Goal: Task Accomplishment & Management: Complete application form

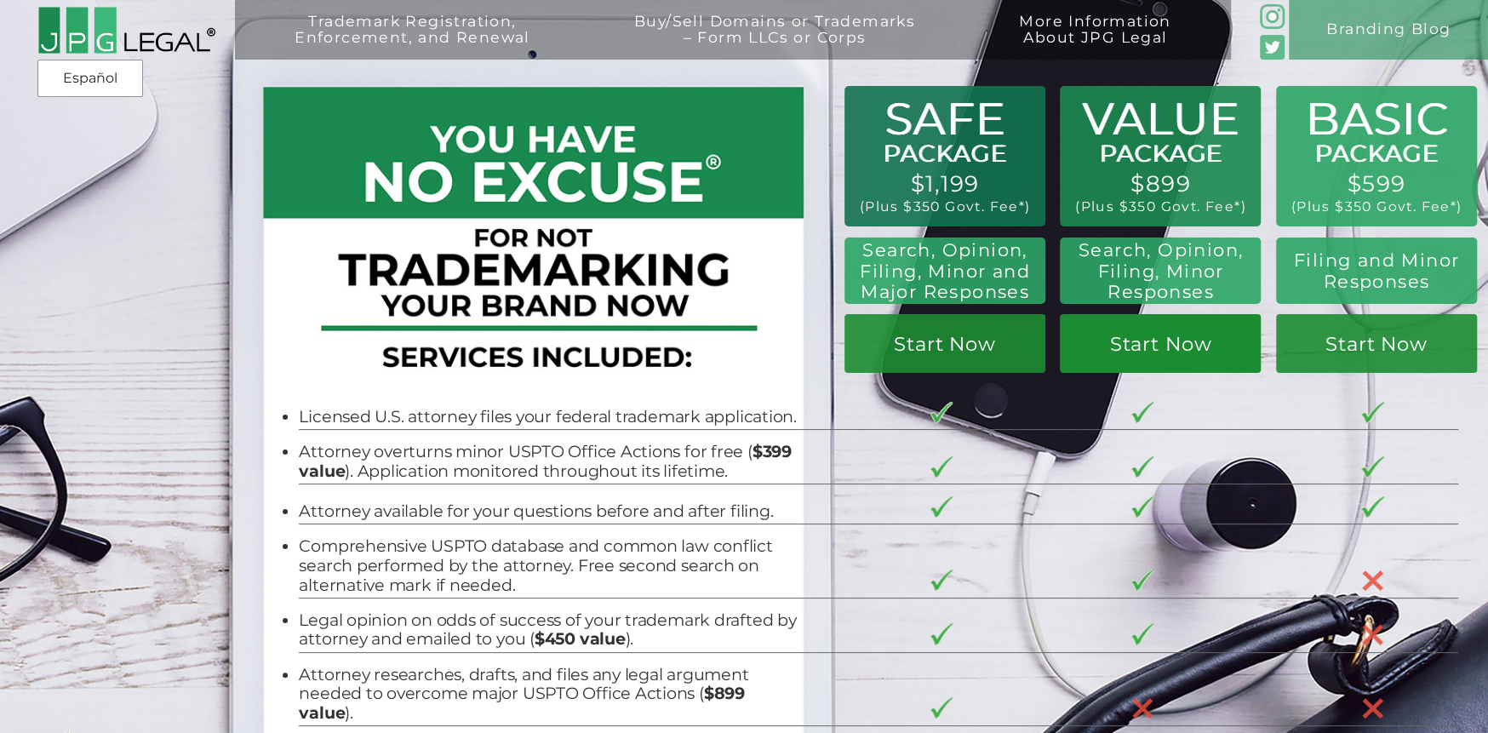
click at [1163, 335] on link "Start Now" at bounding box center [1160, 343] width 201 height 59
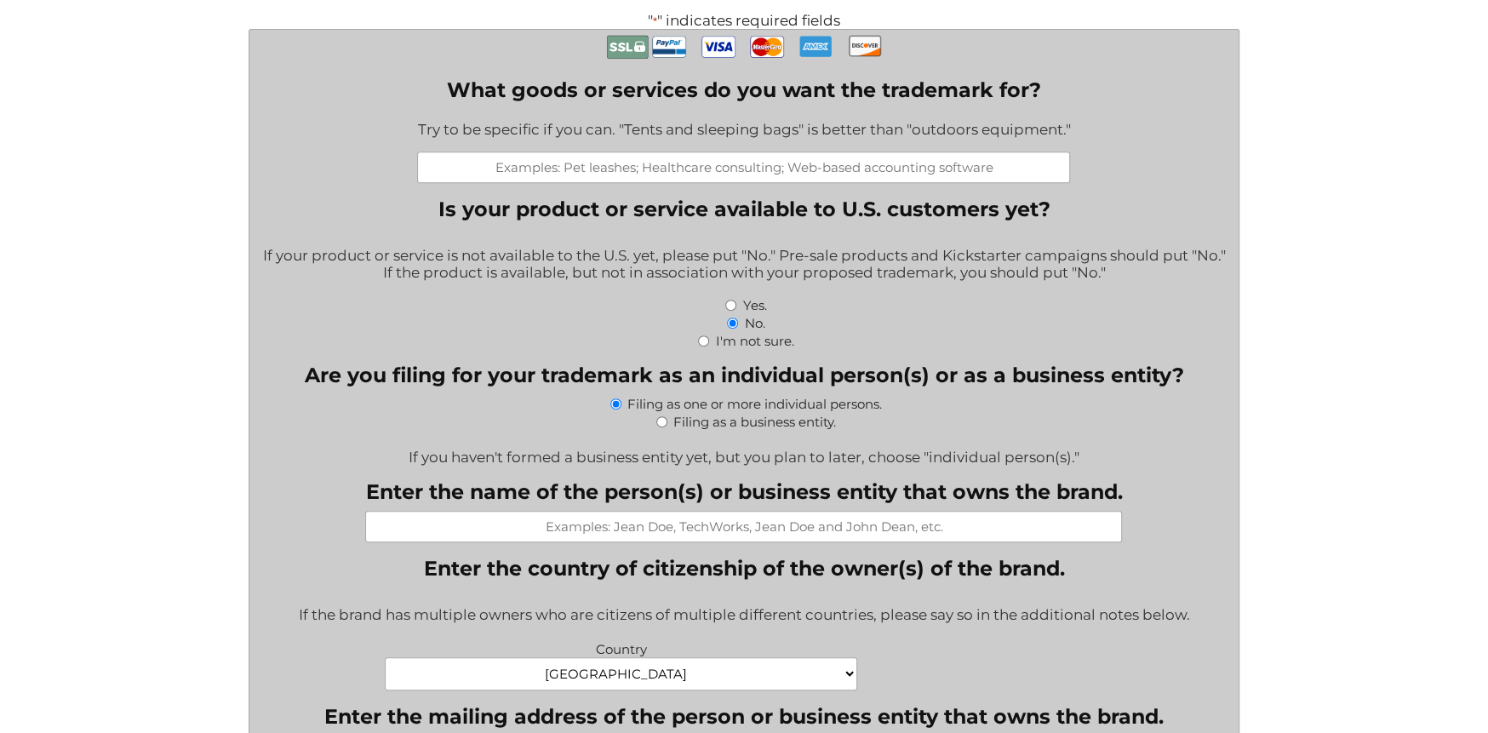
scroll to position [511, 0]
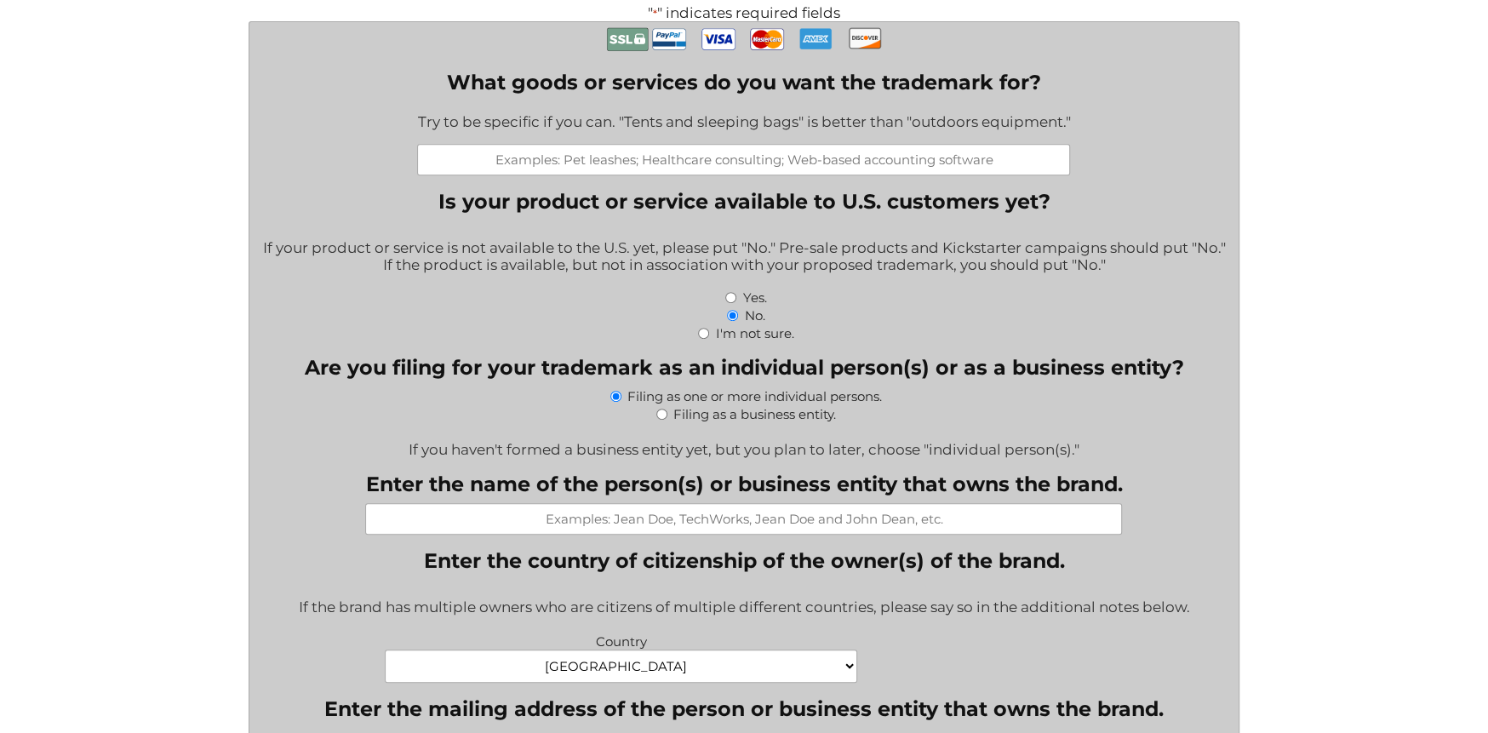
click at [749, 422] on label "Filing as a business entity." at bounding box center [754, 414] width 163 height 16
click at [667, 420] on input "Filing as a business entity." at bounding box center [661, 414] width 11 height 11
radio input "true"
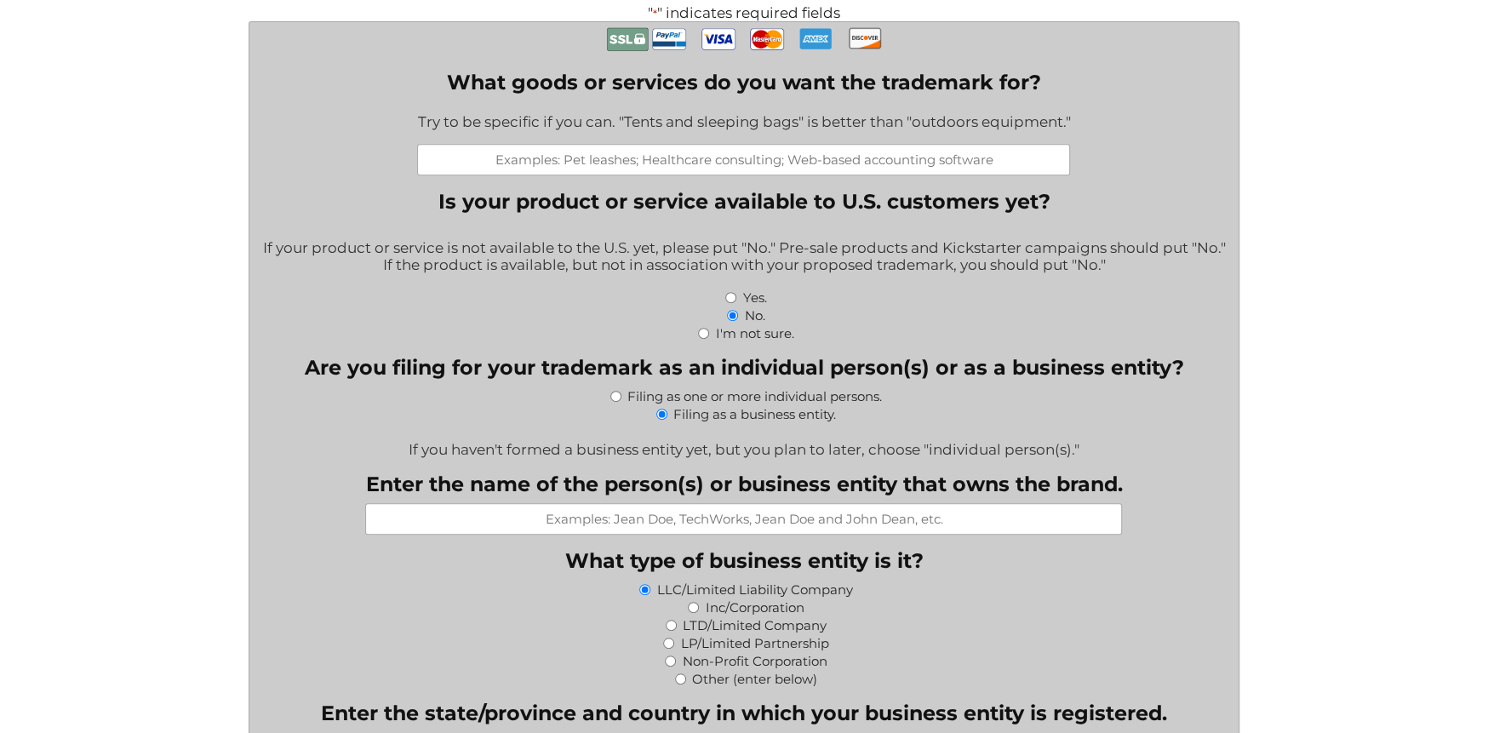
click at [636, 404] on label "Filing as one or more individual persons." at bounding box center [754, 396] width 254 height 16
click at [621, 402] on input "Filing as one or more individual persons." at bounding box center [615, 396] width 11 height 11
radio input "true"
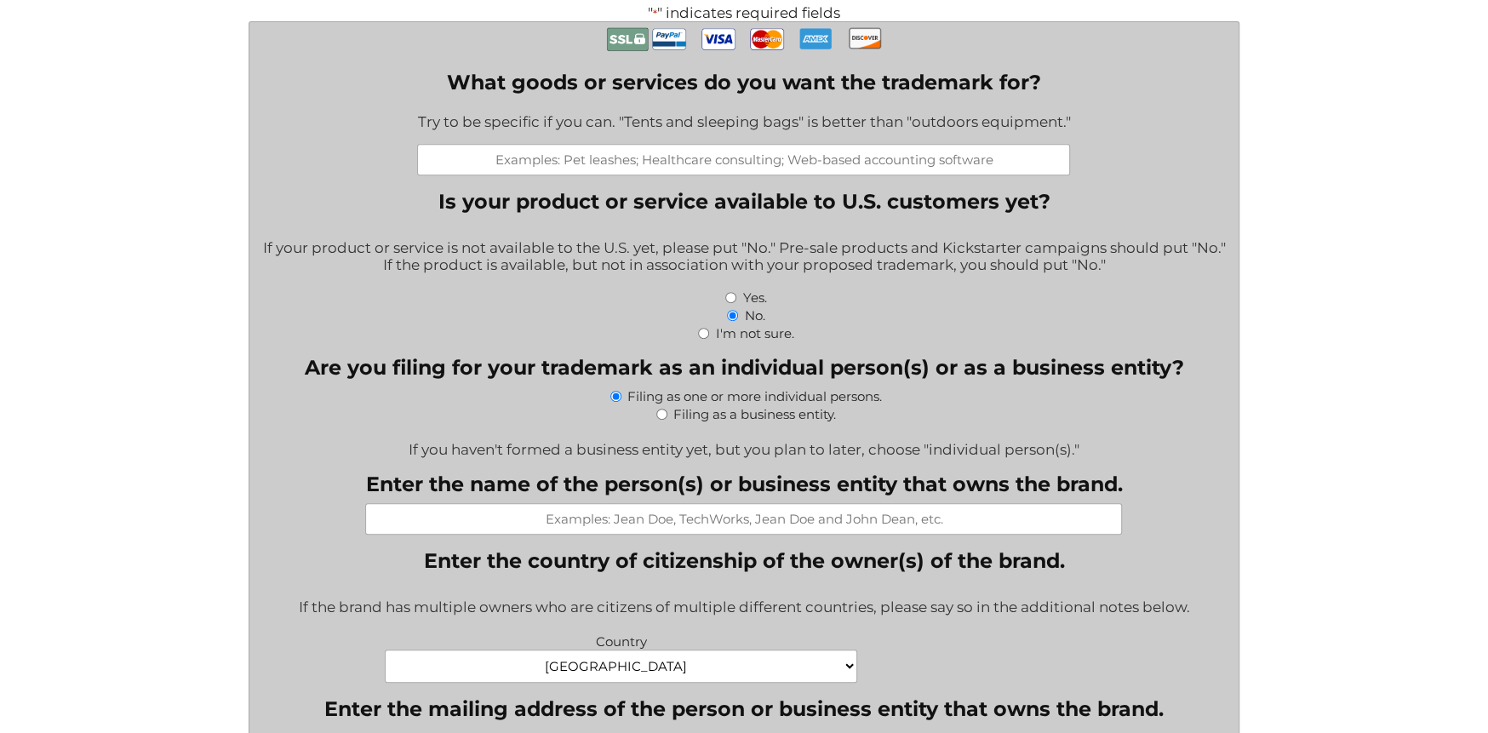
click at [595, 534] on input "Enter the name of the person(s) or business entity that owns the brand." at bounding box center [743, 518] width 757 height 31
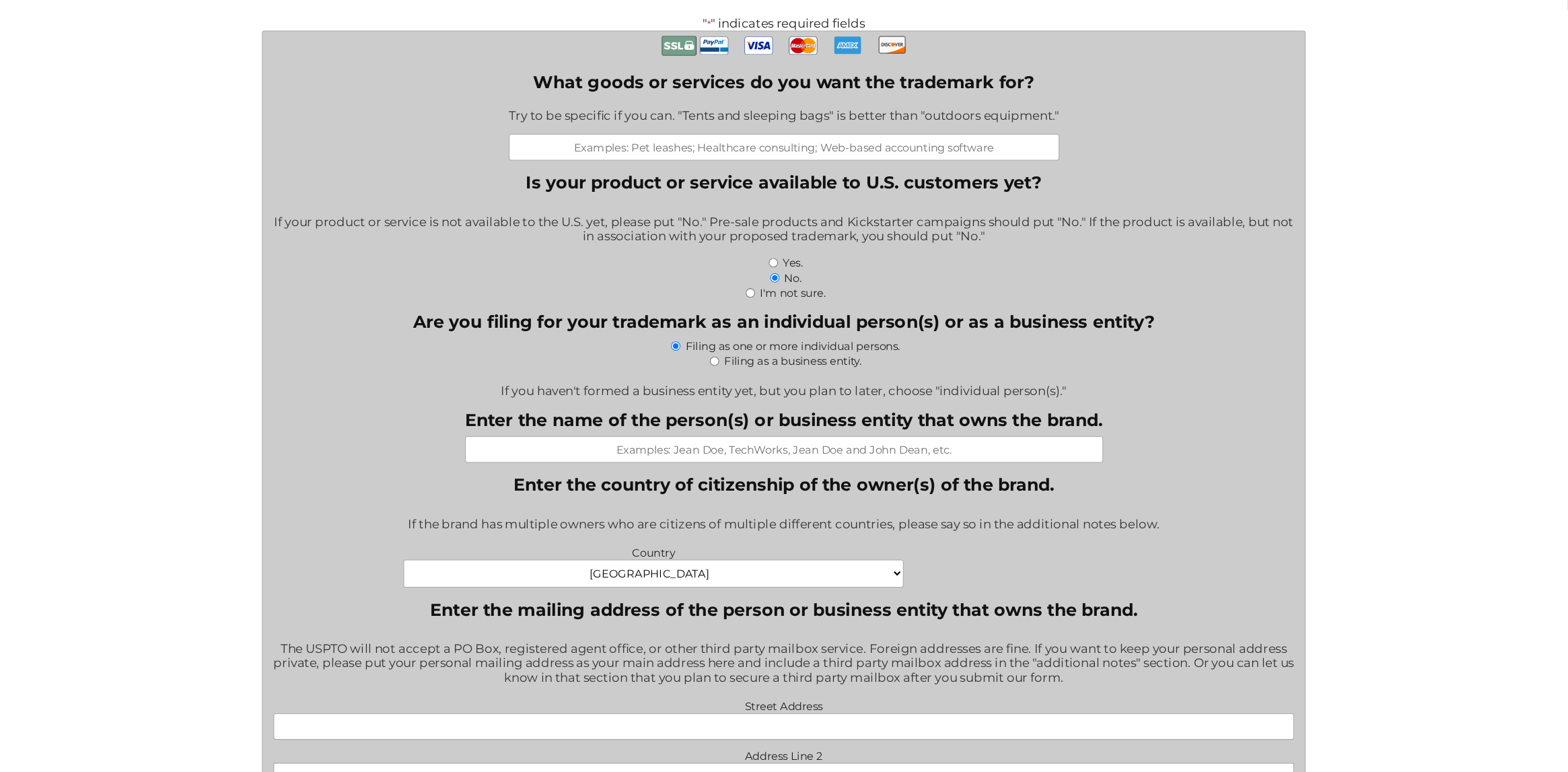
scroll to position [471, 0]
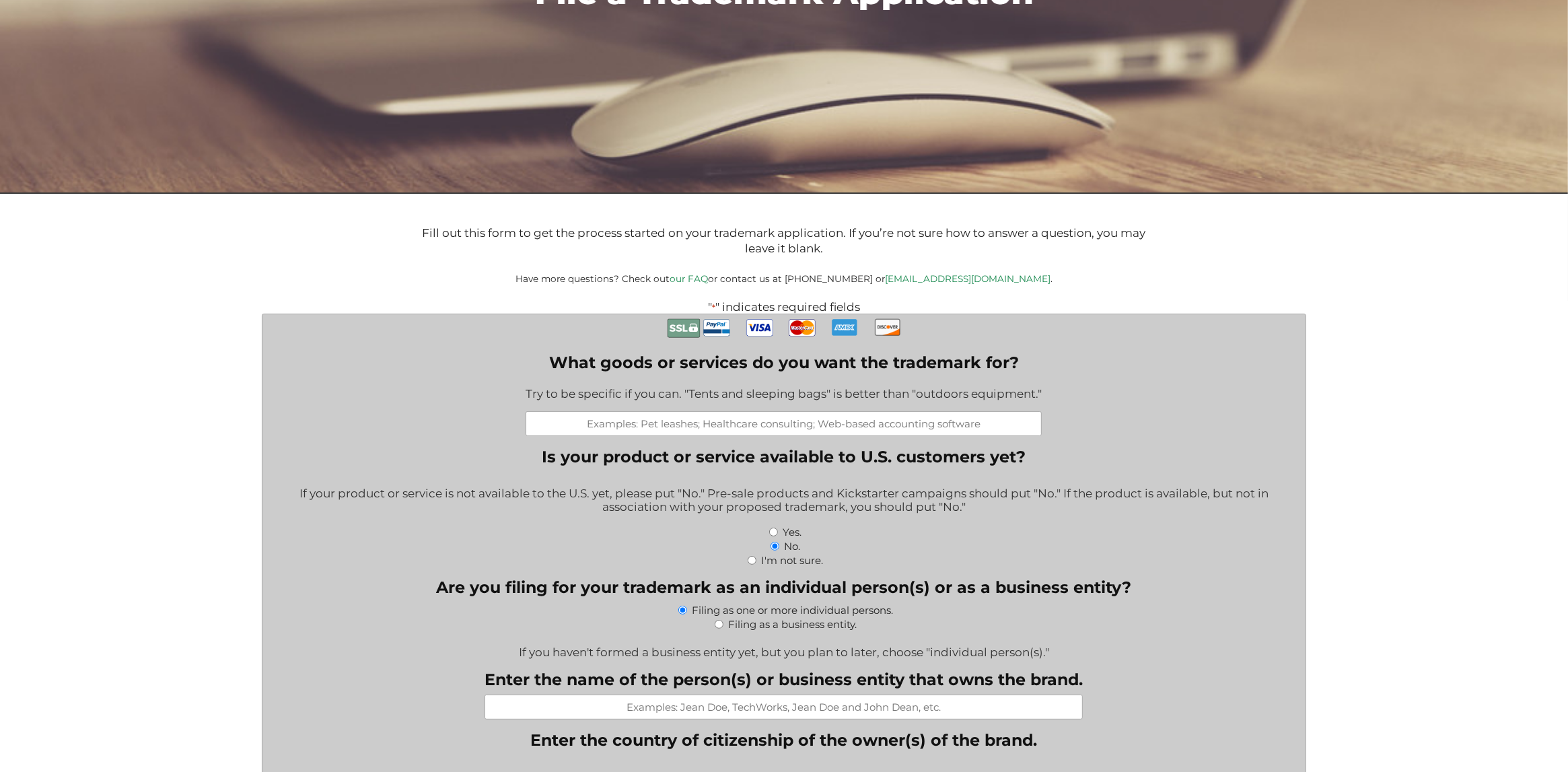
scroll to position [382, 0]
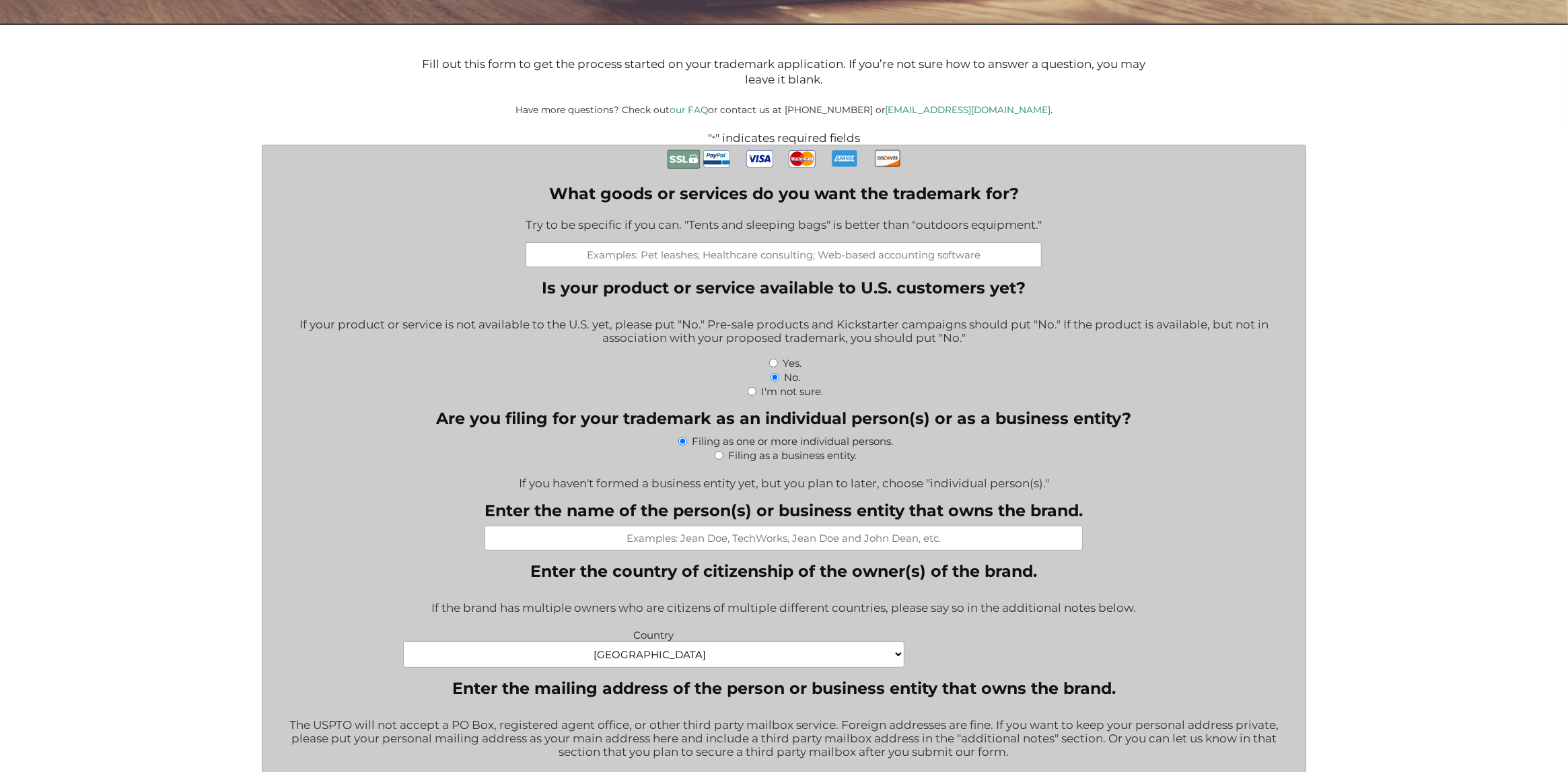
click at [780, 365] on div "Yes." at bounding box center [784, 362] width 1023 height 14
click at [775, 367] on input "Yes." at bounding box center [773, 363] width 9 height 9
radio input "true"
click at [599, 469] on div "If you haven't formed a business entity yet, but you plan to later, choose "ind…" at bounding box center [784, 479] width 1023 height 22
click at [716, 459] on input "Filing as a business entity." at bounding box center [719, 455] width 9 height 9
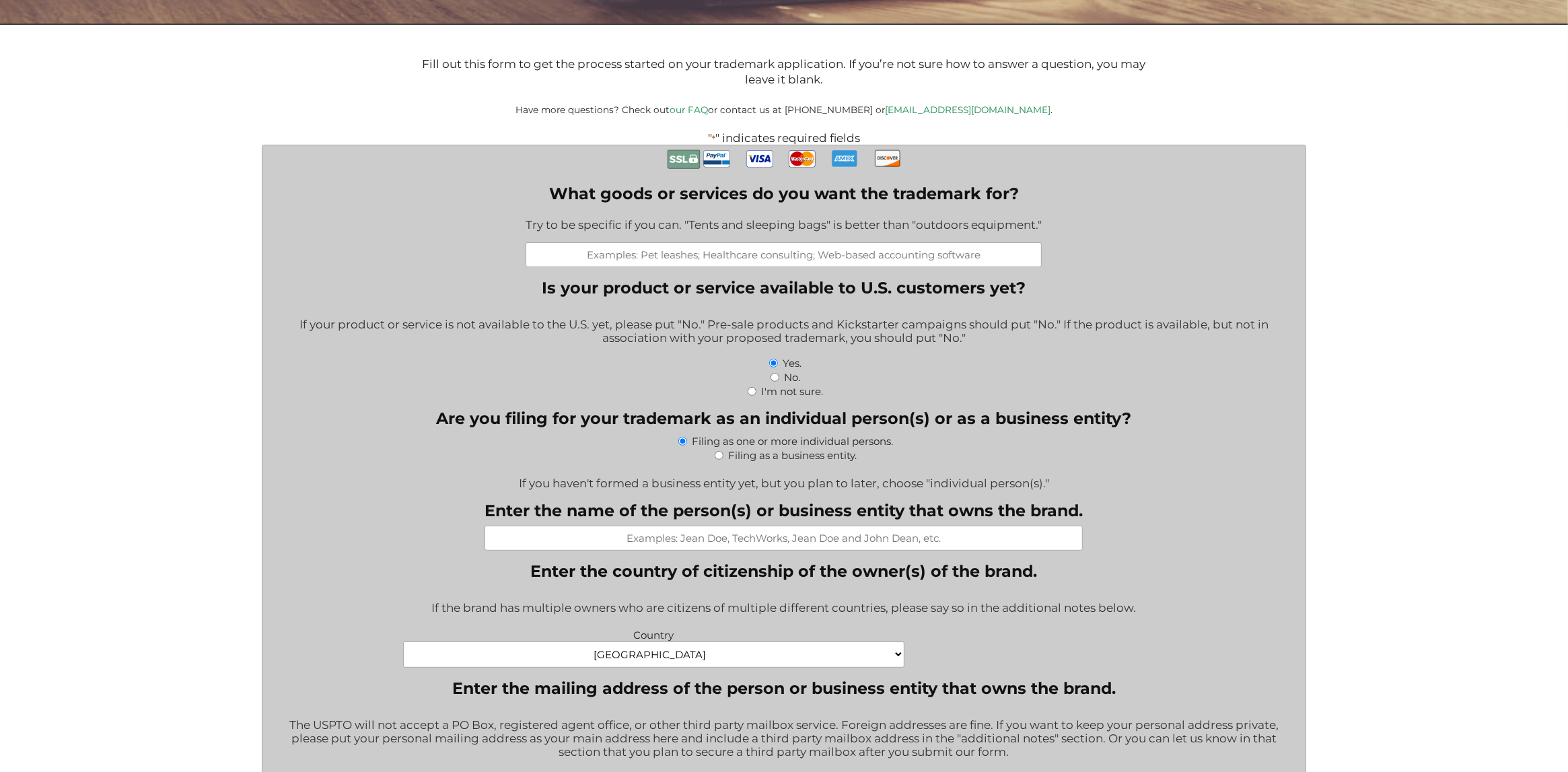
radio input "true"
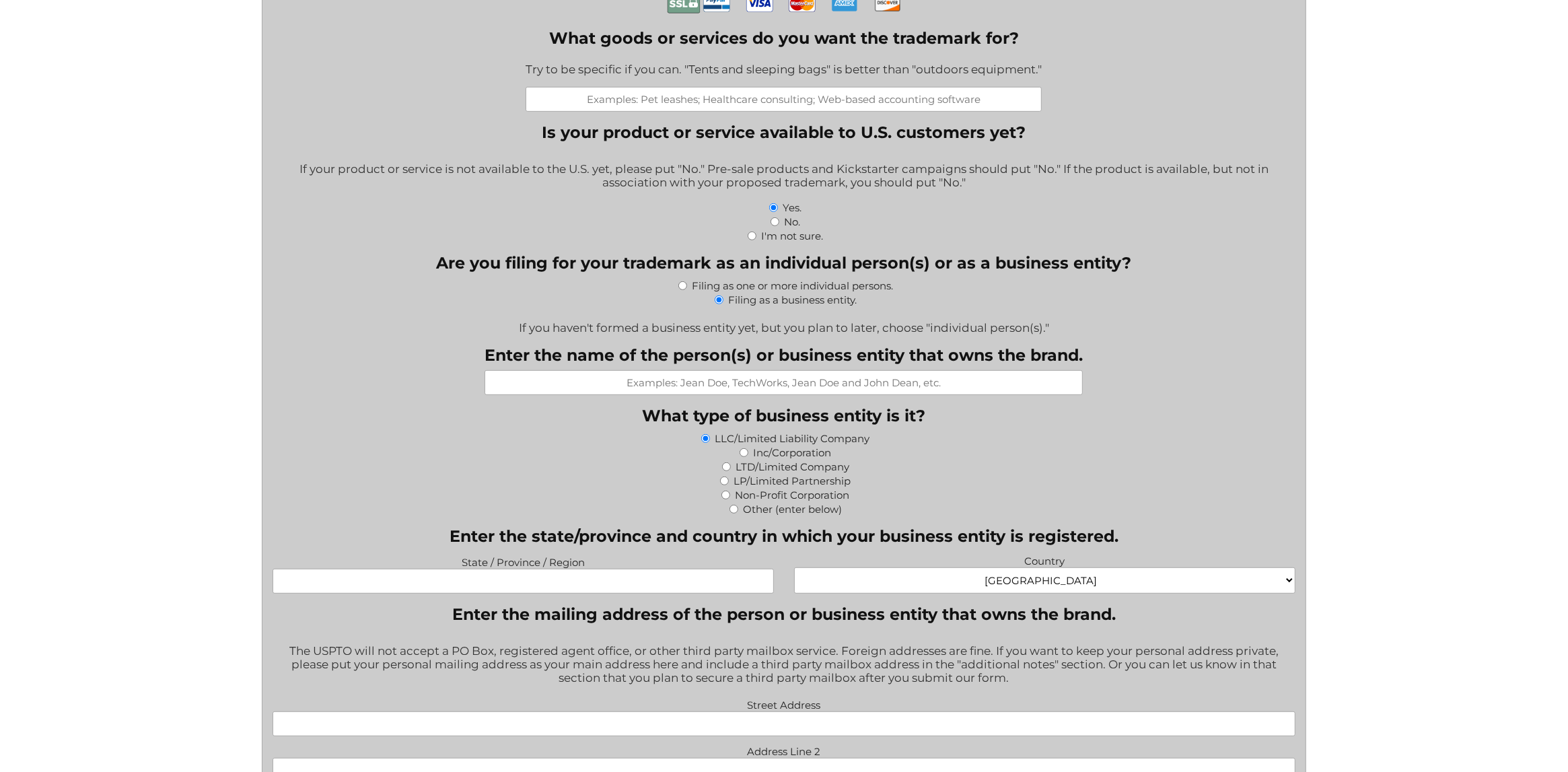
scroll to position [562, 0]
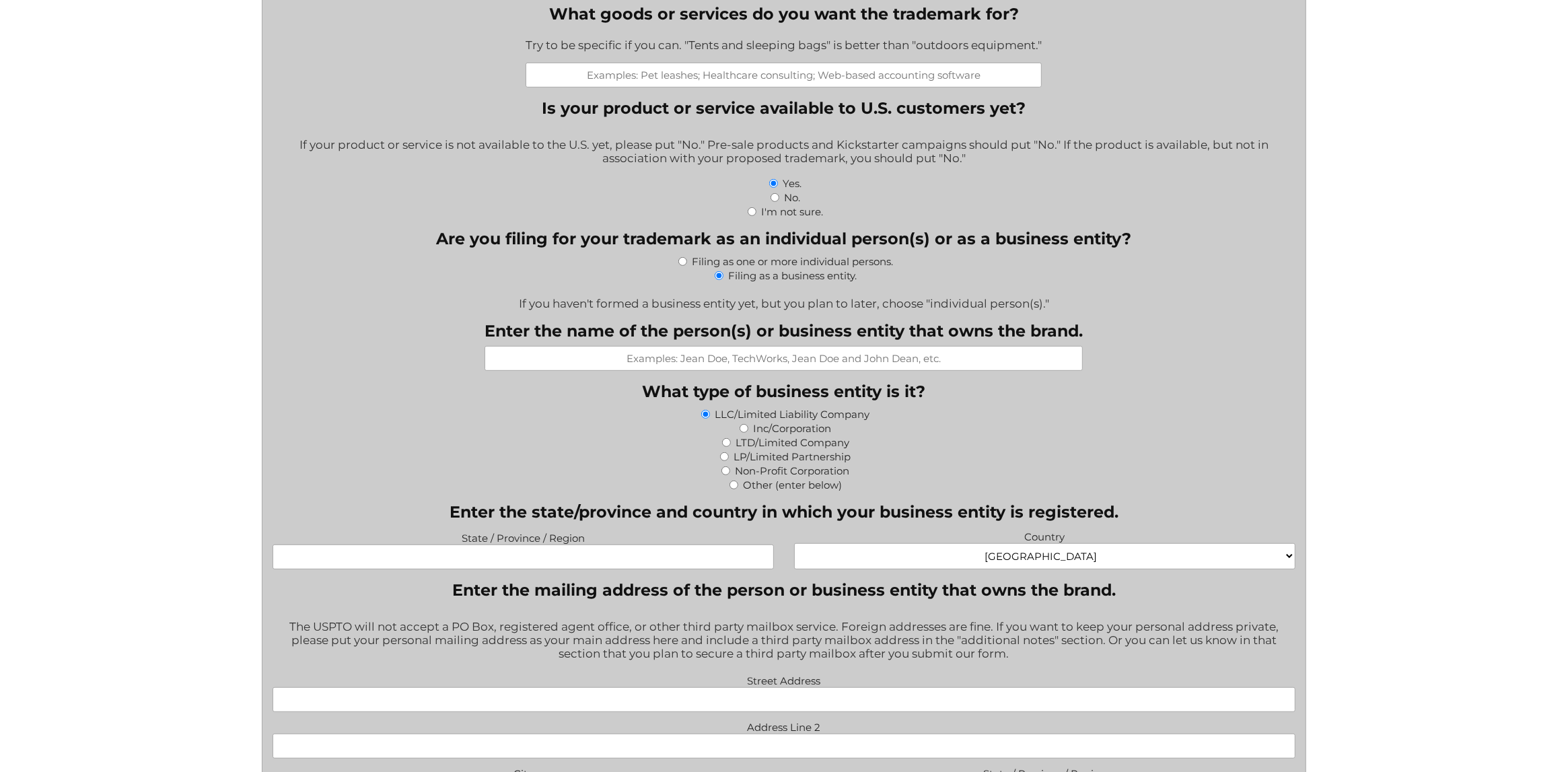
click at [768, 356] on input "Enter the name of the person(s) or business entity that owns the brand." at bounding box center [784, 358] width 599 height 25
type input "B"
click at [515, 558] on input "State / Province / Region" at bounding box center [523, 556] width 501 height 25
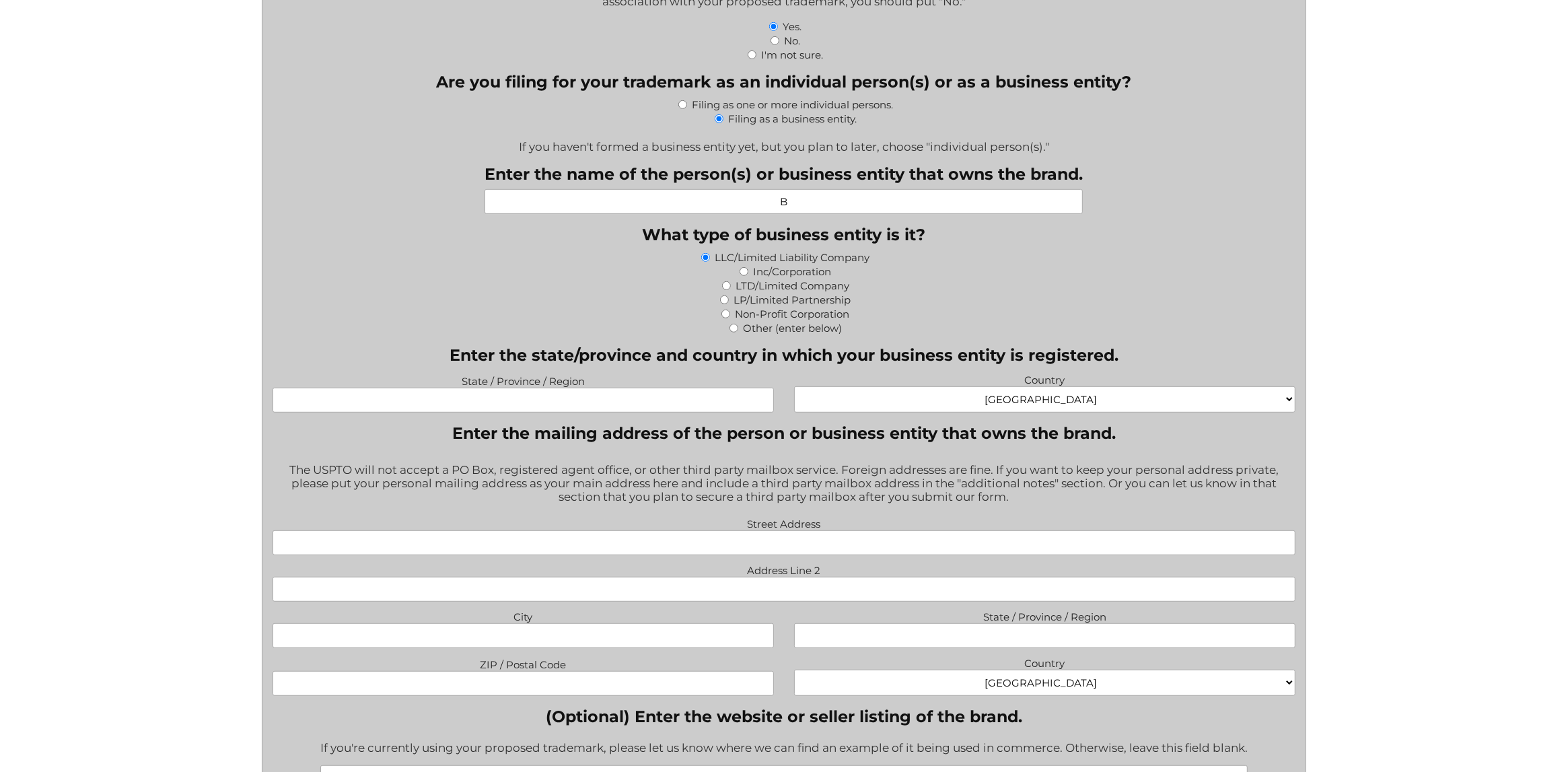
scroll to position [740, 0]
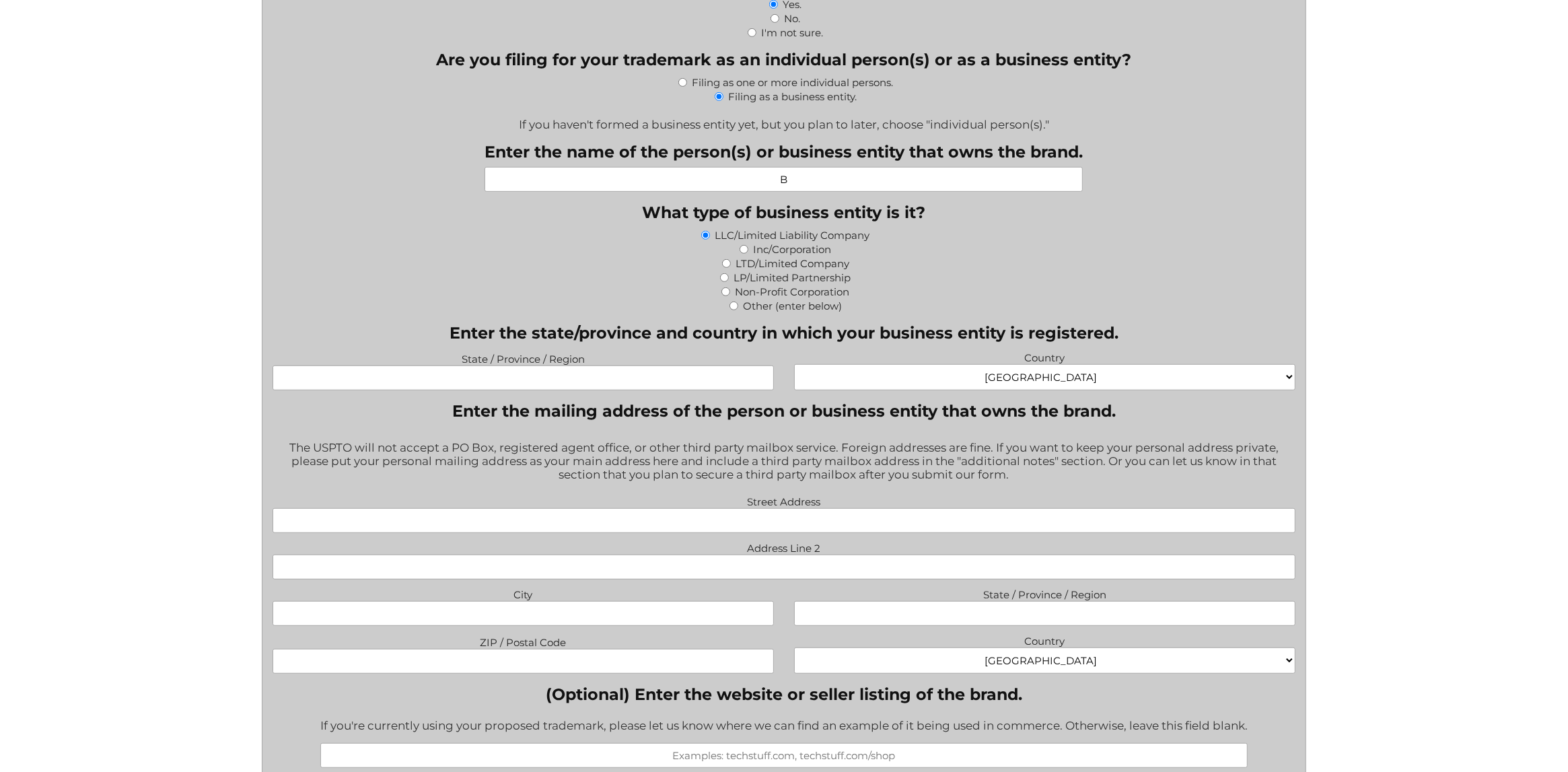
click at [677, 520] on input "Street Address" at bounding box center [784, 520] width 1023 height 25
click at [695, 566] on input "Address Line 2" at bounding box center [784, 566] width 1023 height 25
click at [705, 579] on div "Street Address Address Line 2 City State / Province / Region ZIP / Postal Code …" at bounding box center [784, 585] width 1043 height 187
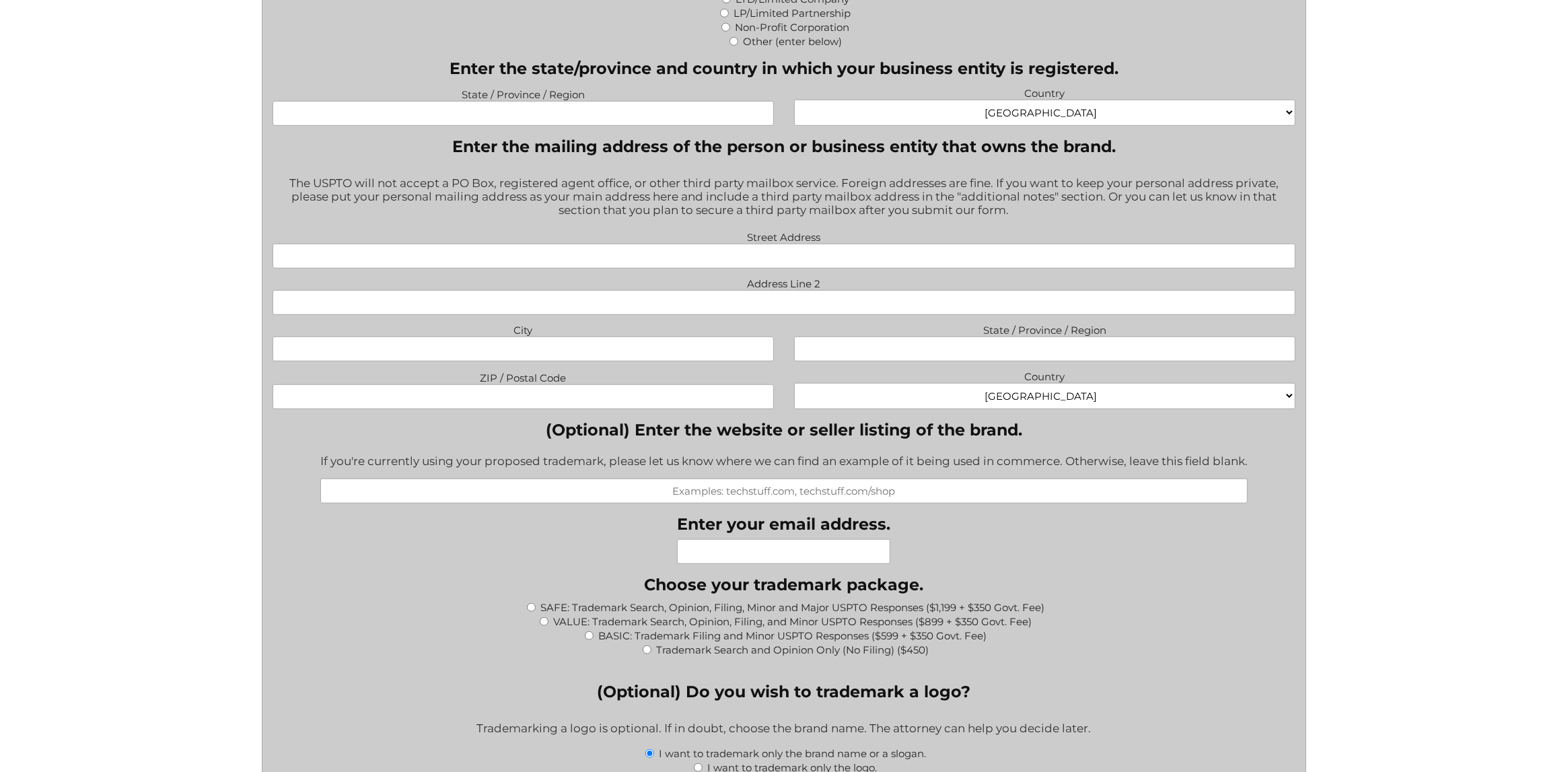
scroll to position [1010, 0]
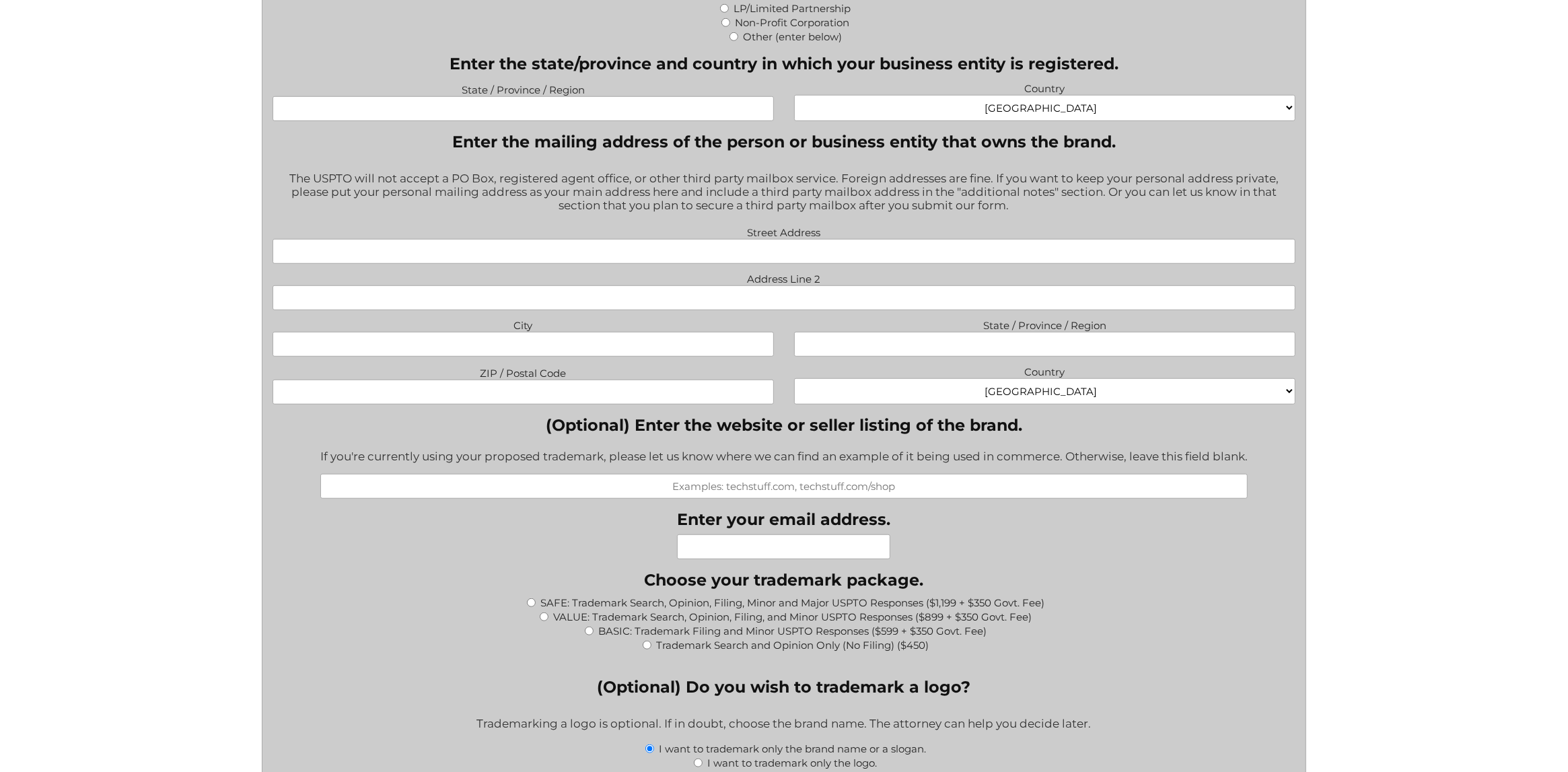
click at [721, 480] on input "(Optional) Enter the website or seller listing of the brand." at bounding box center [784, 486] width 928 height 25
click at [775, 547] on input "Enter your email address." at bounding box center [784, 547] width 213 height 25
click at [614, 535] on div "What goods or services do you want the trademark for? Try to be specific if you…" at bounding box center [784, 606] width 1023 height 2178
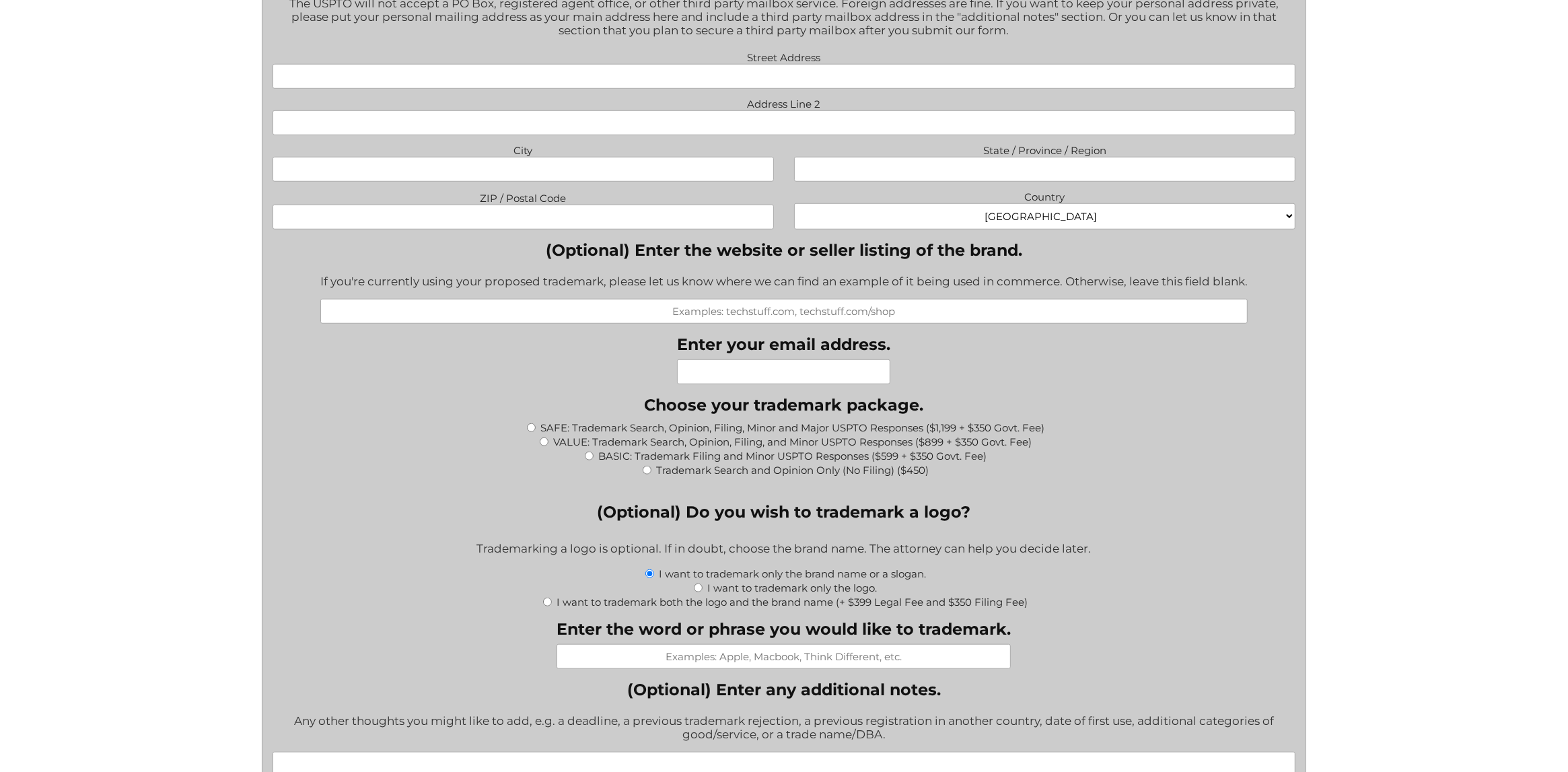
scroll to position [1190, 0]
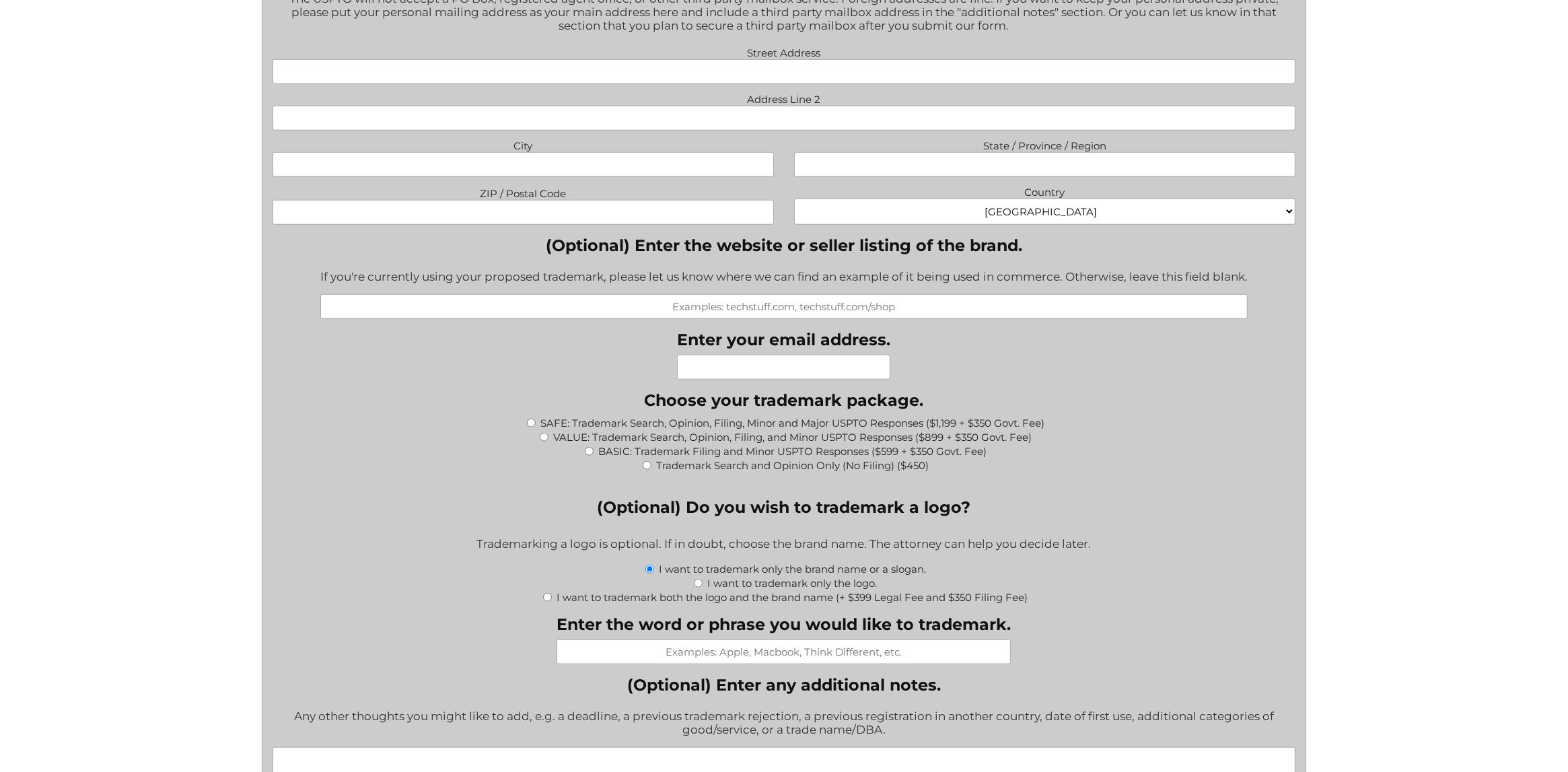
click at [541, 433] on input "VALUE: Trademark Search, Opinion, Filing, and Minor USPTO Responses ($899 + $35…" at bounding box center [544, 437] width 9 height 9
radio input "true"
type input "$1,249.00"
click at [592, 447] on input "BASIC: Trademark Filing and Minor USPTO Responses ($599 + $350 Govt. Fee)" at bounding box center [589, 451] width 9 height 9
radio input "true"
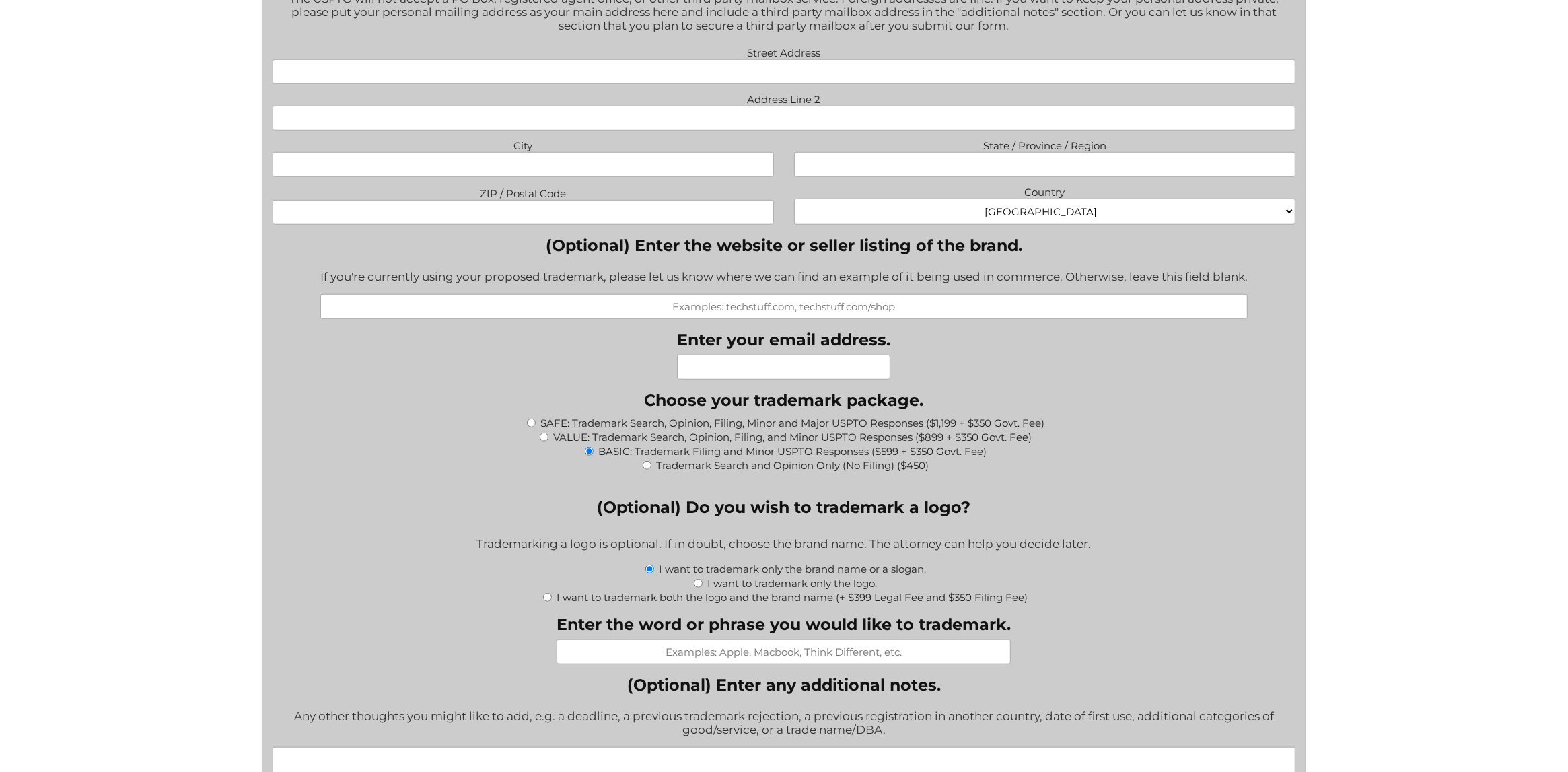
type input "$949.00"
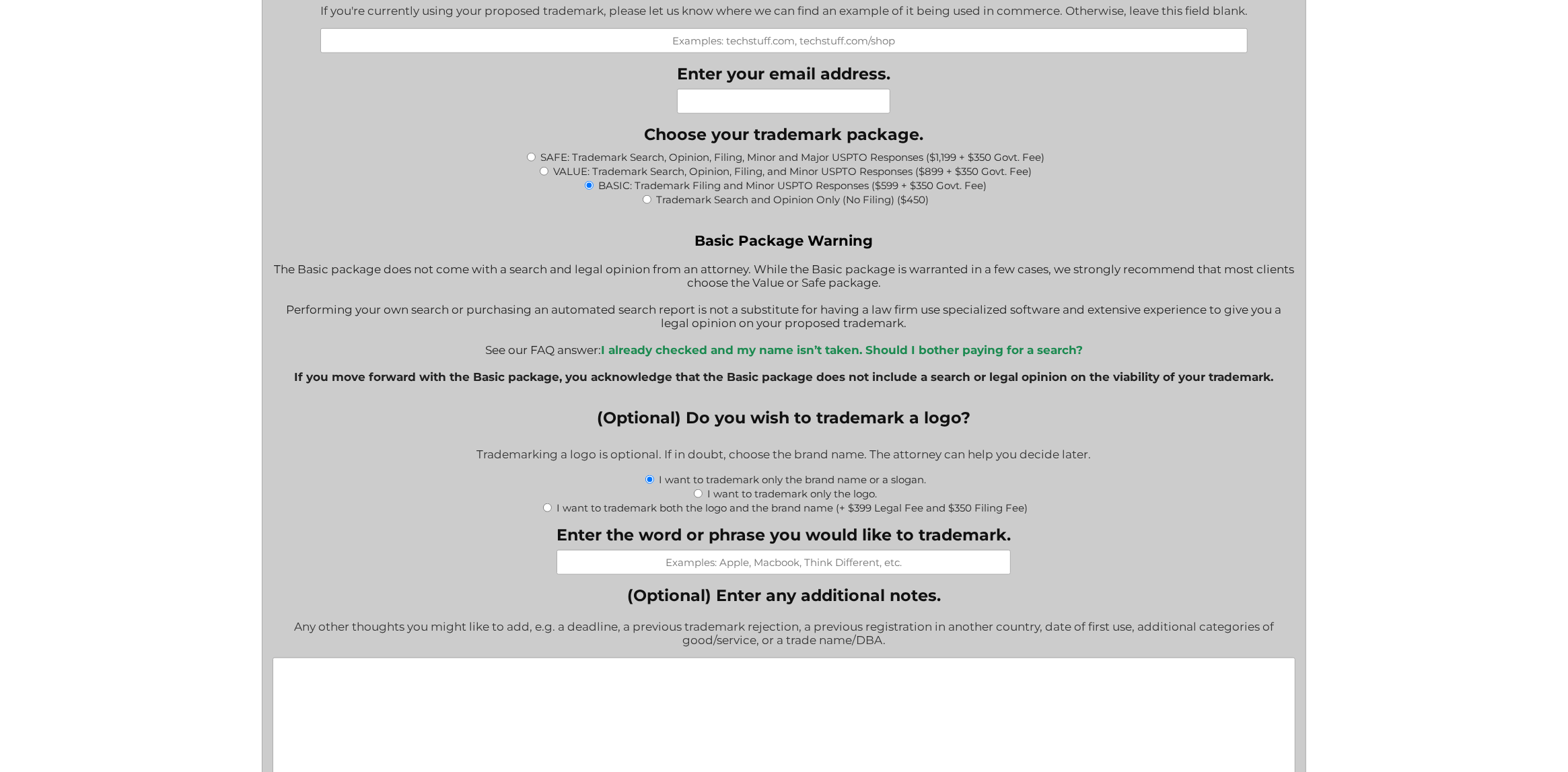
scroll to position [1459, 0]
